Goal: Task Accomplishment & Management: Use online tool/utility

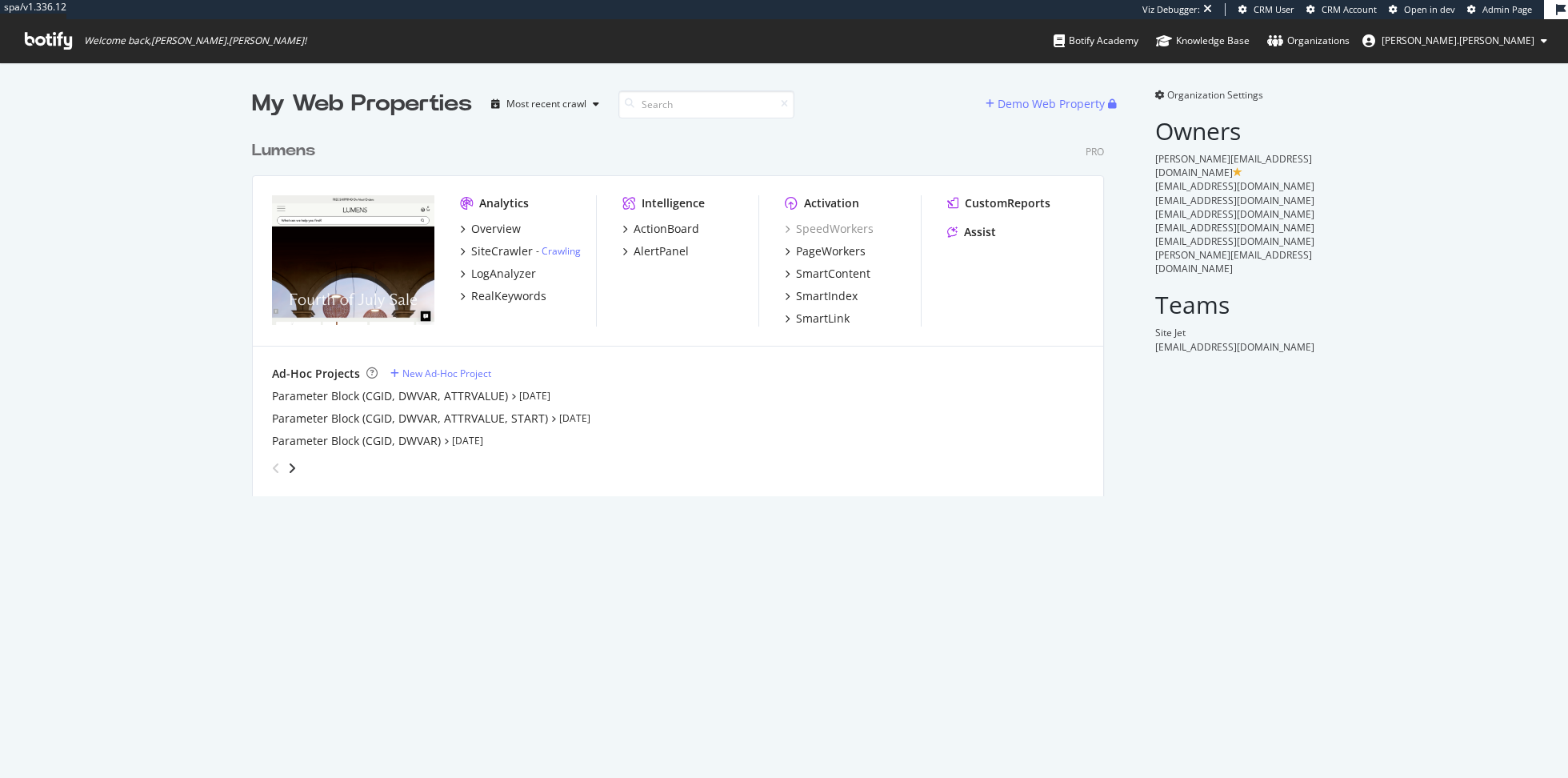
scroll to position [778, 1568]
click at [496, 254] on div "SiteCrawler" at bounding box center [502, 250] width 62 height 16
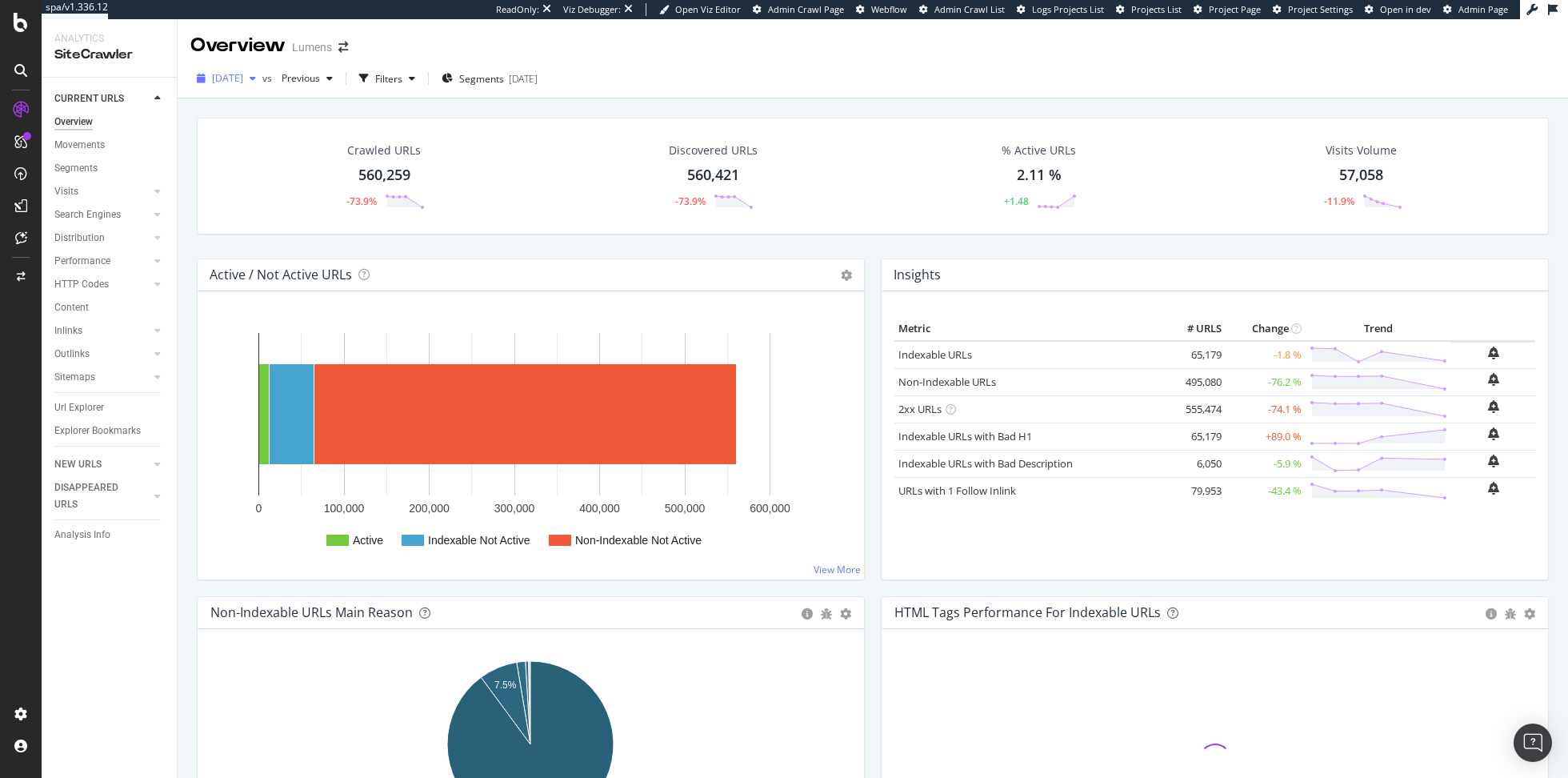
click at [243, 82] on span "[DATE]" at bounding box center [227, 78] width 31 height 14
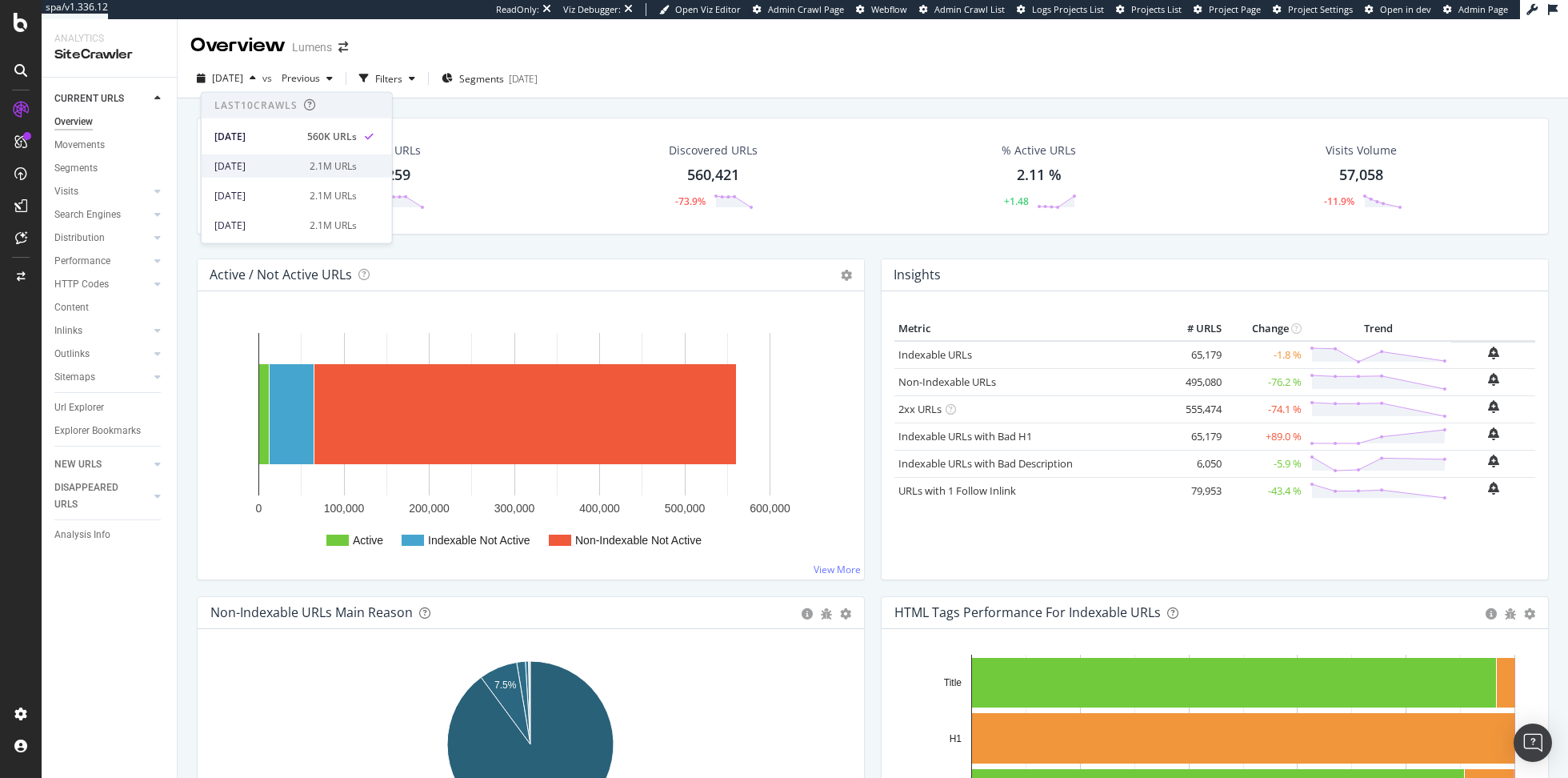
click at [289, 165] on div "[DATE]" at bounding box center [257, 165] width 85 height 14
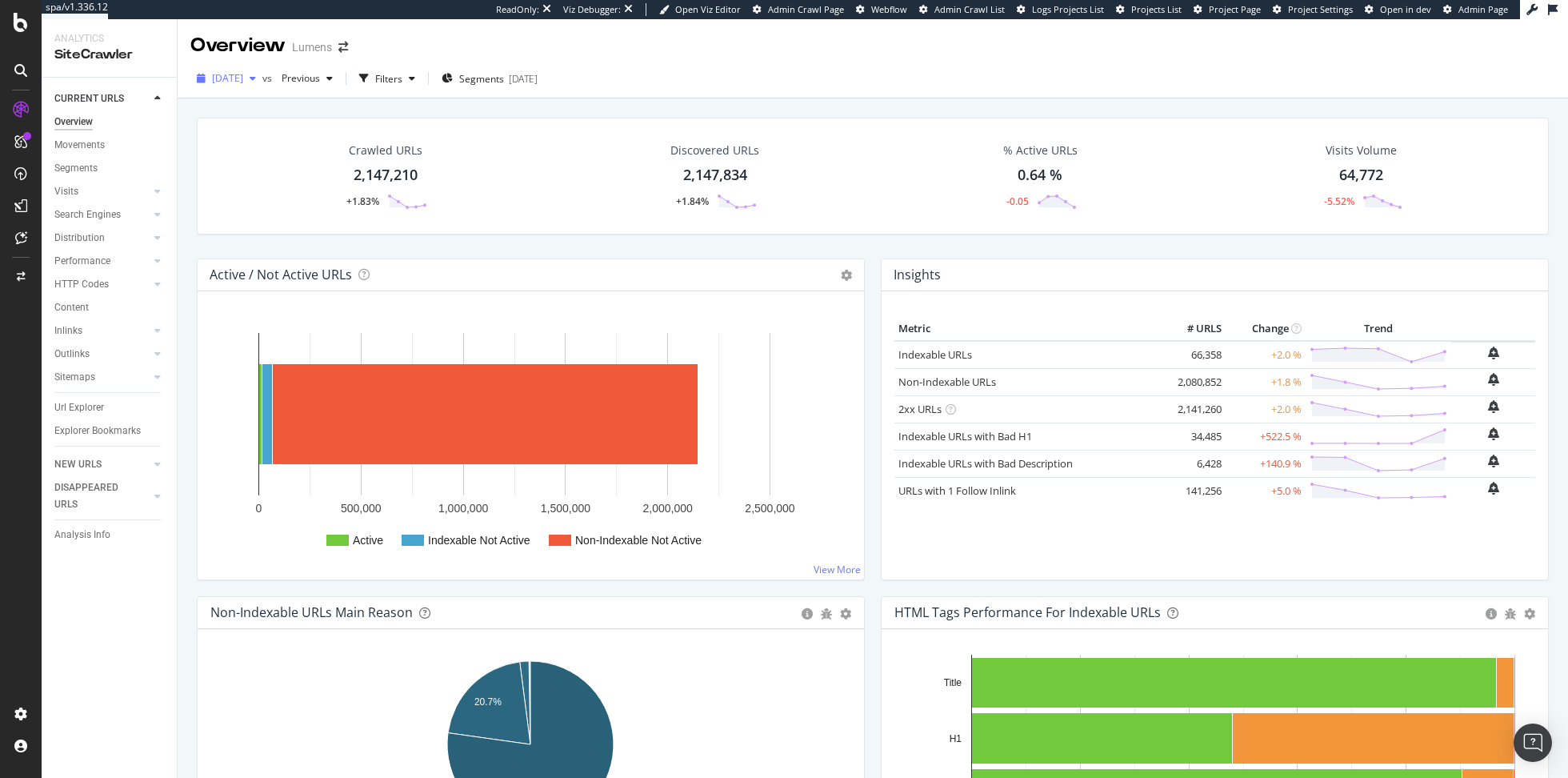
click at [243, 82] on span "[DATE]" at bounding box center [227, 78] width 31 height 14
click at [270, 137] on div "[DATE]" at bounding box center [257, 135] width 85 height 14
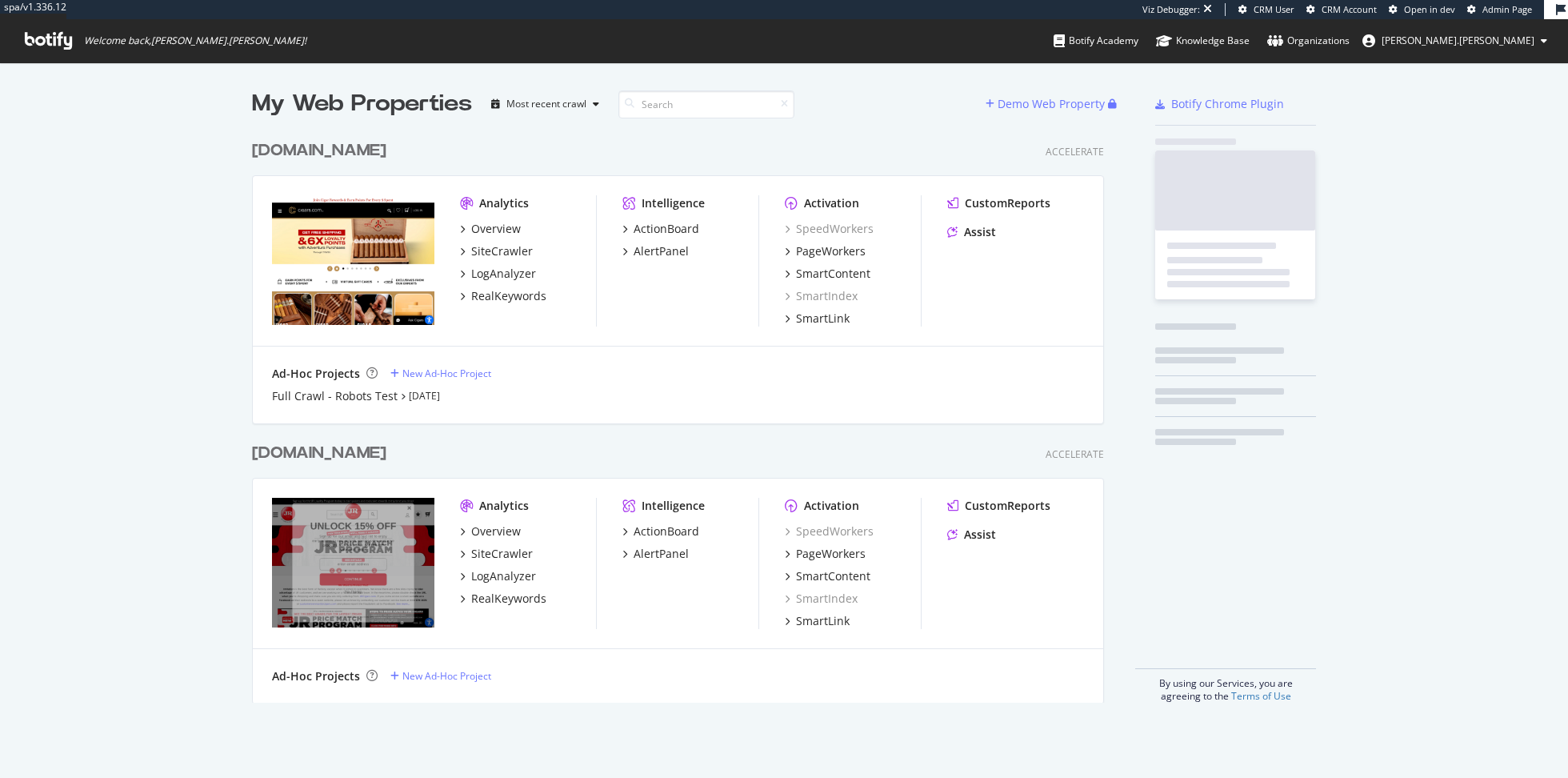
scroll to position [582, 865]
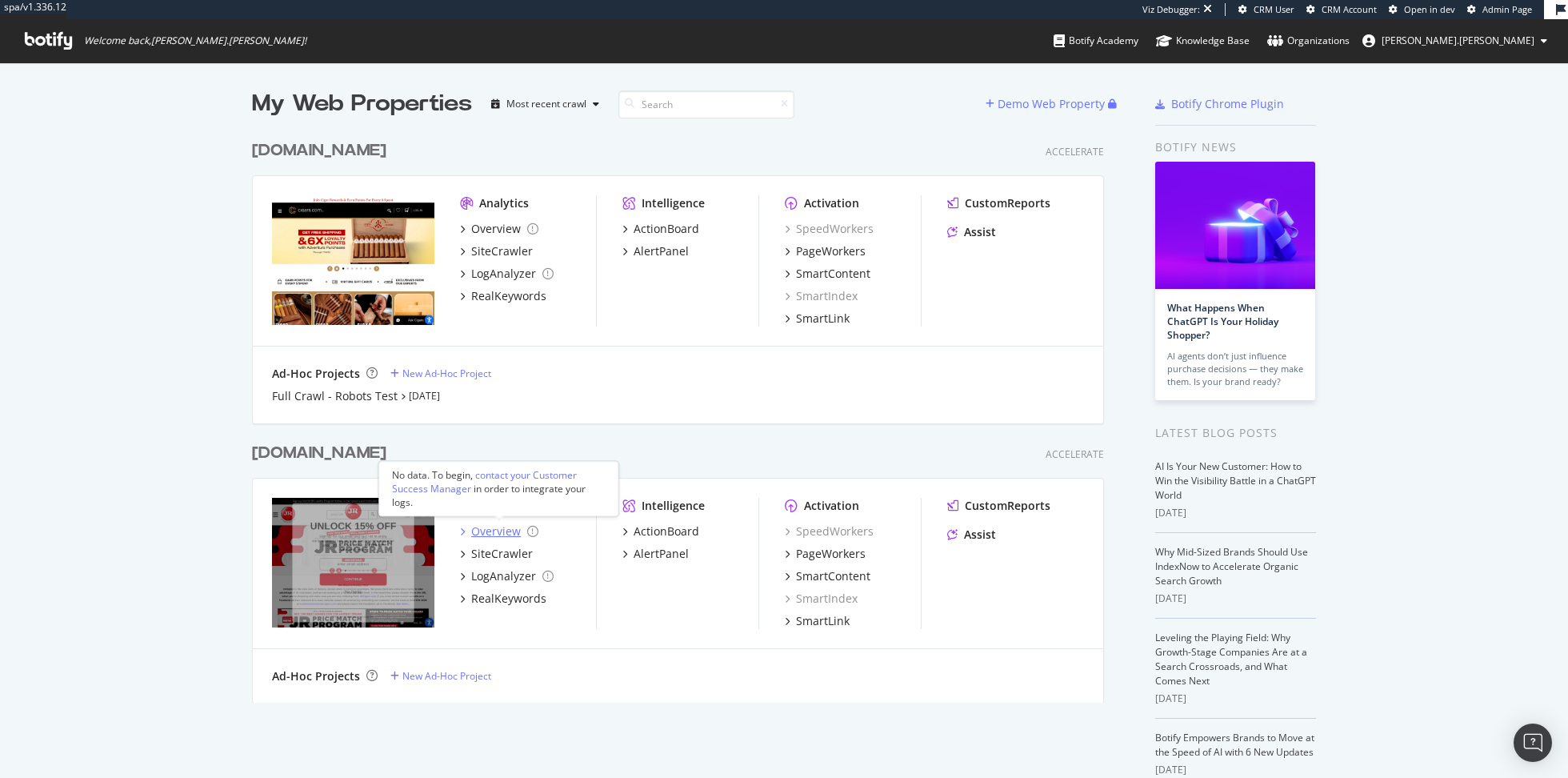
click at [486, 530] on div "Overview" at bounding box center [496, 531] width 50 height 16
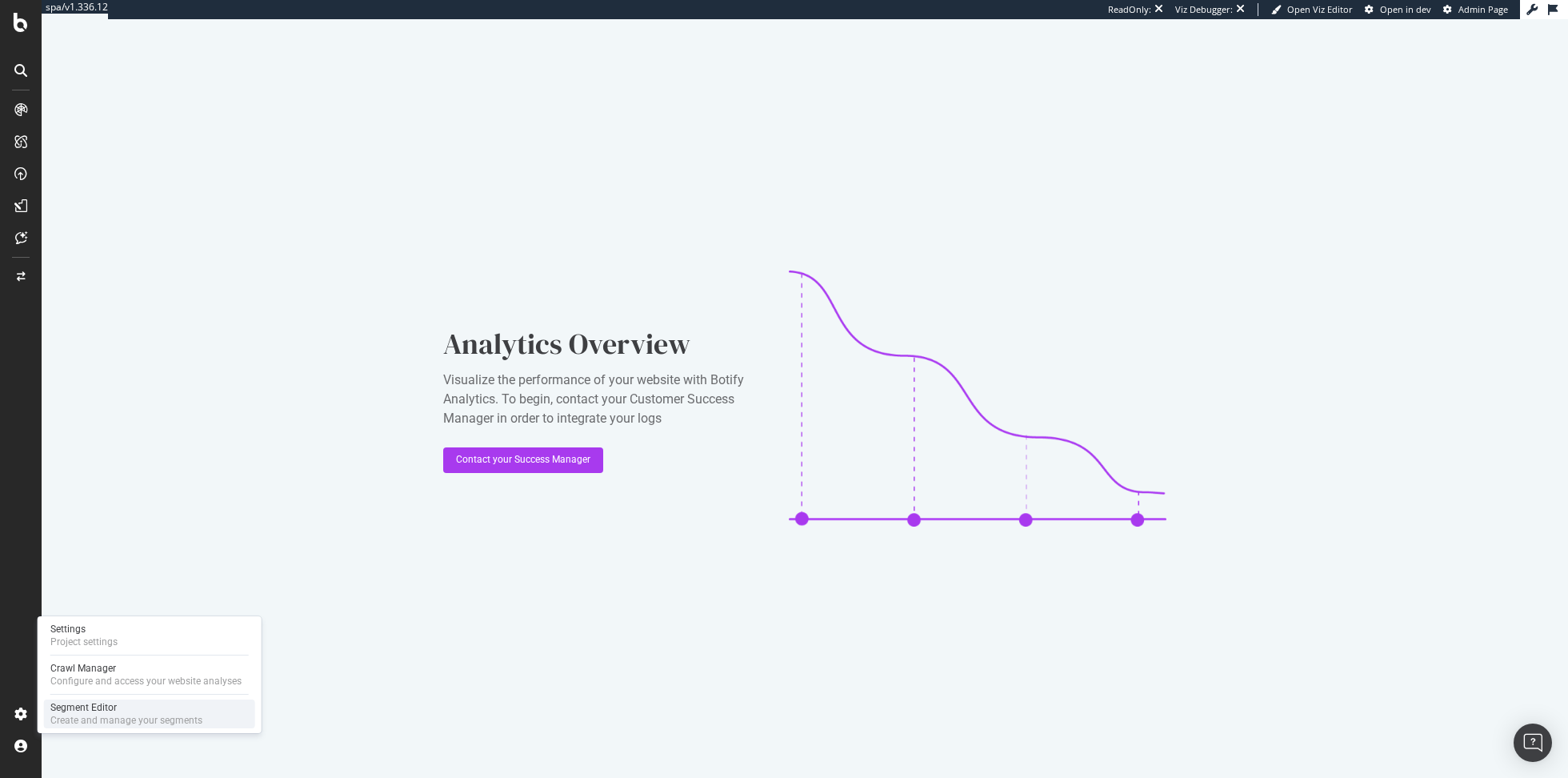
click at [79, 711] on div "Segment Editor" at bounding box center [127, 708] width 152 height 13
